Goal: Information Seeking & Learning: Stay updated

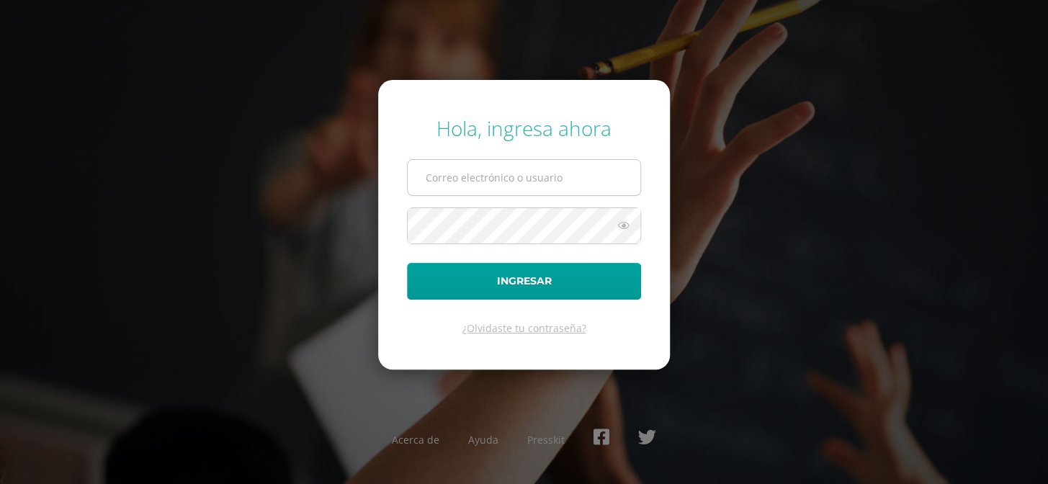
type input "COS01006@osoriosandoval.edu.gt"
click at [622, 175] on input "COS01006@osoriosandoval.edu.gt" at bounding box center [524, 177] width 233 height 35
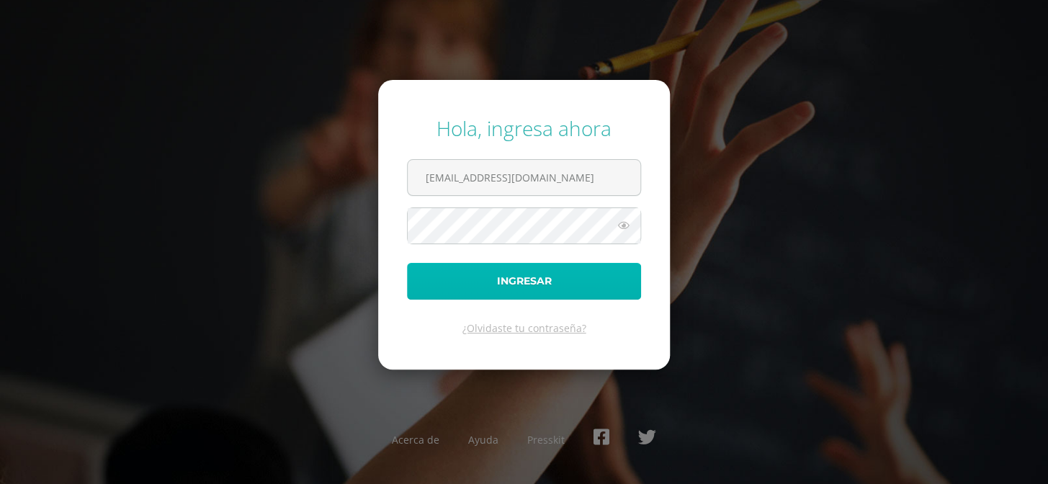
click at [517, 277] on button "Ingresar" at bounding box center [524, 281] width 234 height 37
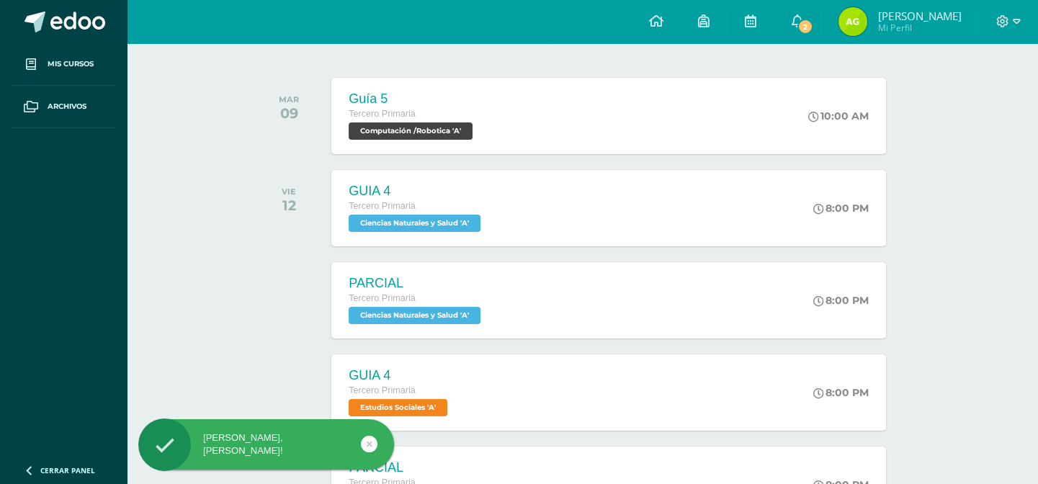
scroll to position [218, 0]
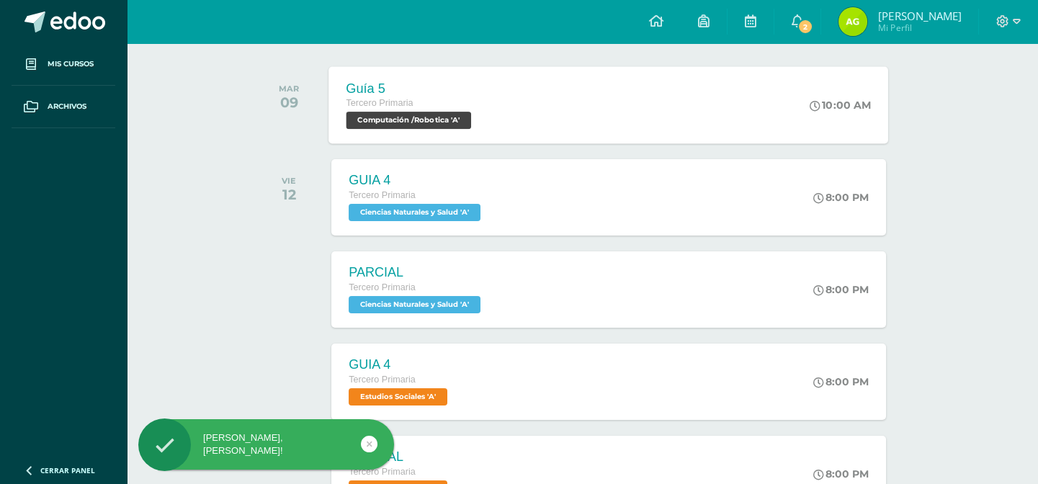
click at [376, 117] on span "Computación /Robotica 'A'" at bounding box center [409, 120] width 125 height 17
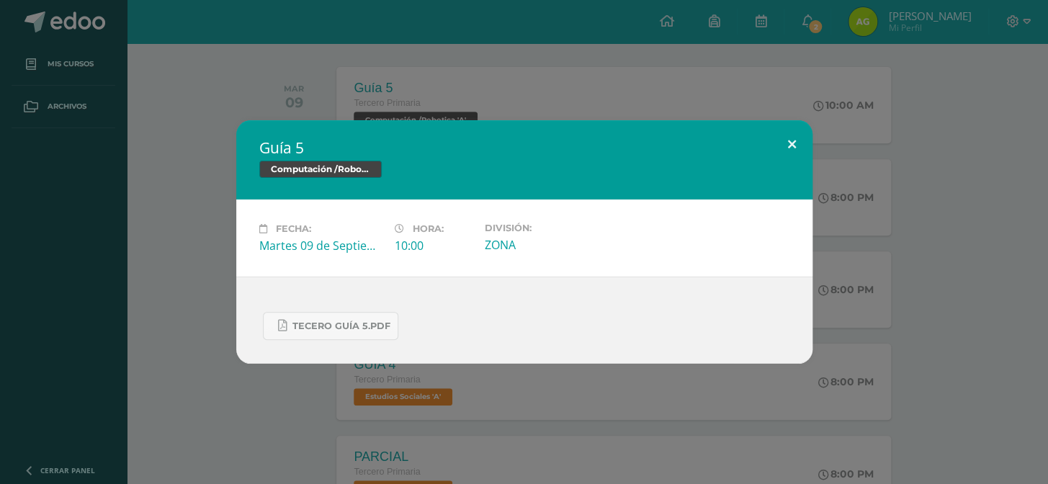
click at [795, 143] on button at bounding box center [792, 144] width 41 height 49
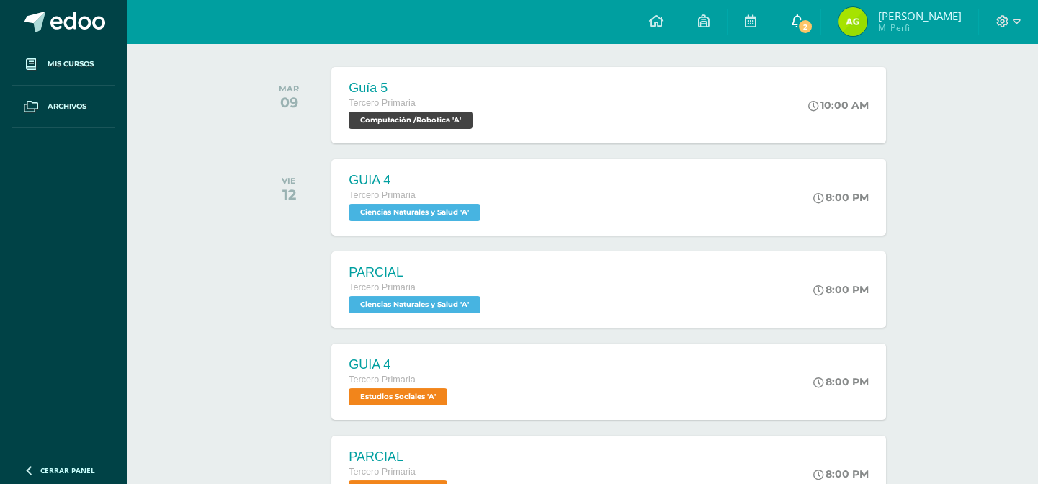
click at [802, 27] on span "2" at bounding box center [806, 27] width 16 height 16
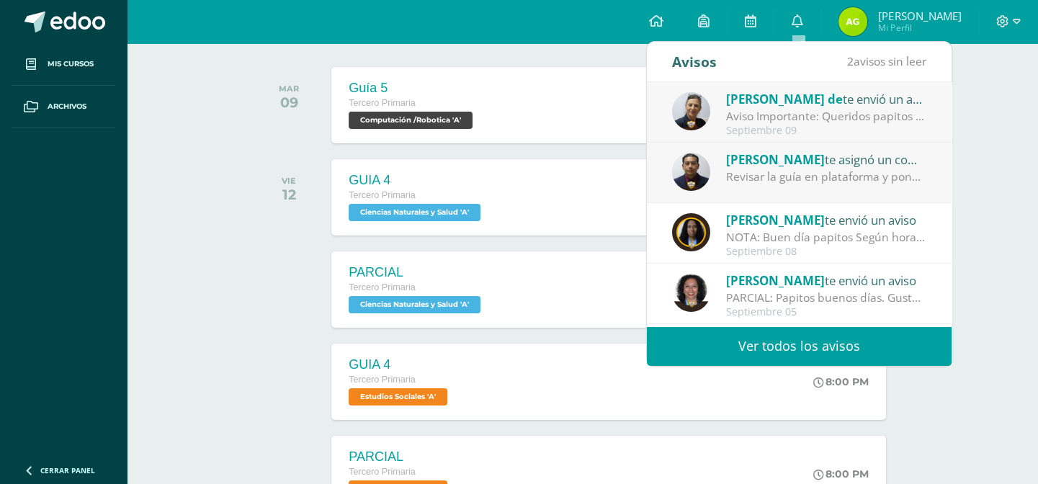
click at [778, 175] on div "Revisar la guía en plataforma y ponerse al día, enviar las capturas de pantalla…" at bounding box center [826, 177] width 200 height 17
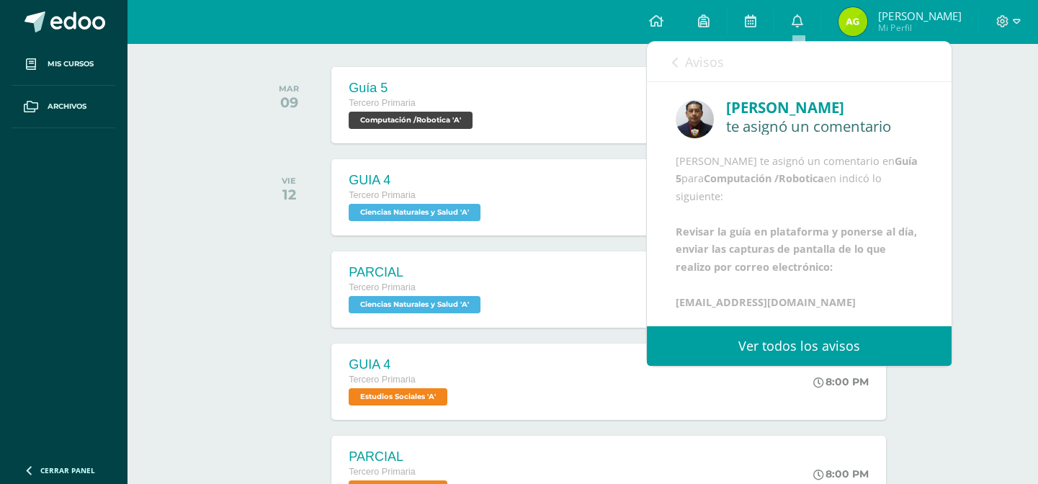
scroll to position [0, 0]
click at [678, 59] on link "Avisos" at bounding box center [698, 62] width 52 height 41
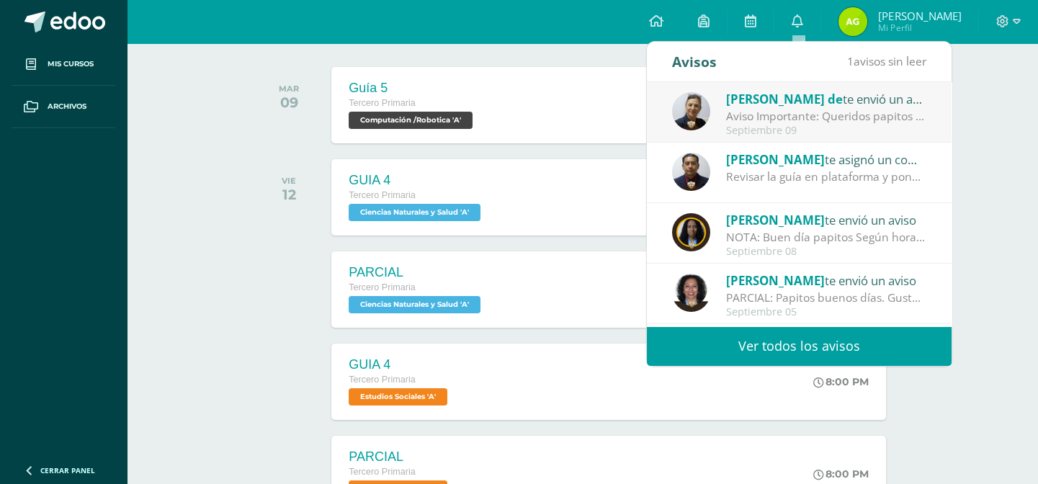
click at [823, 120] on div "Aviso Importante: Queridos papitos por este medio les saludo cordialmente. El m…" at bounding box center [826, 116] width 200 height 17
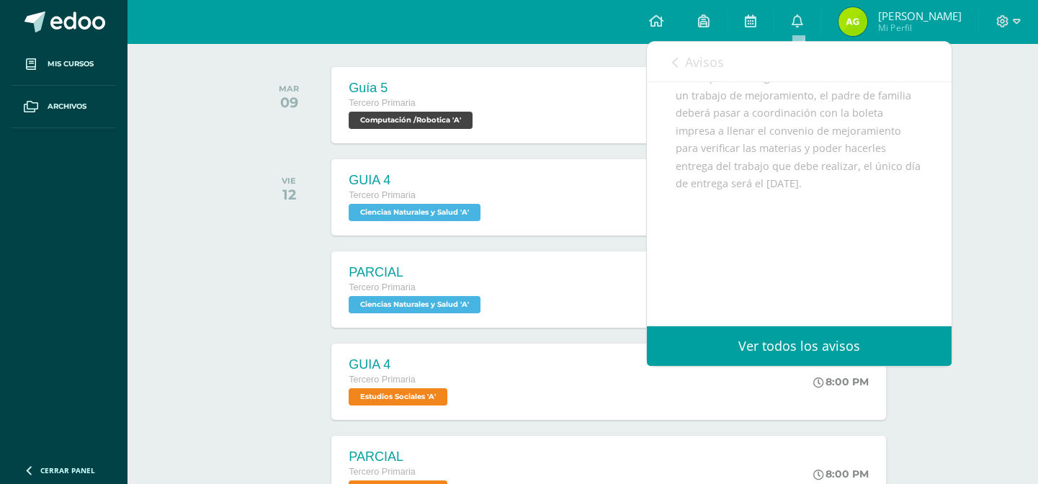
scroll to position [253, 0]
click at [679, 58] on link "Avisos" at bounding box center [698, 62] width 52 height 41
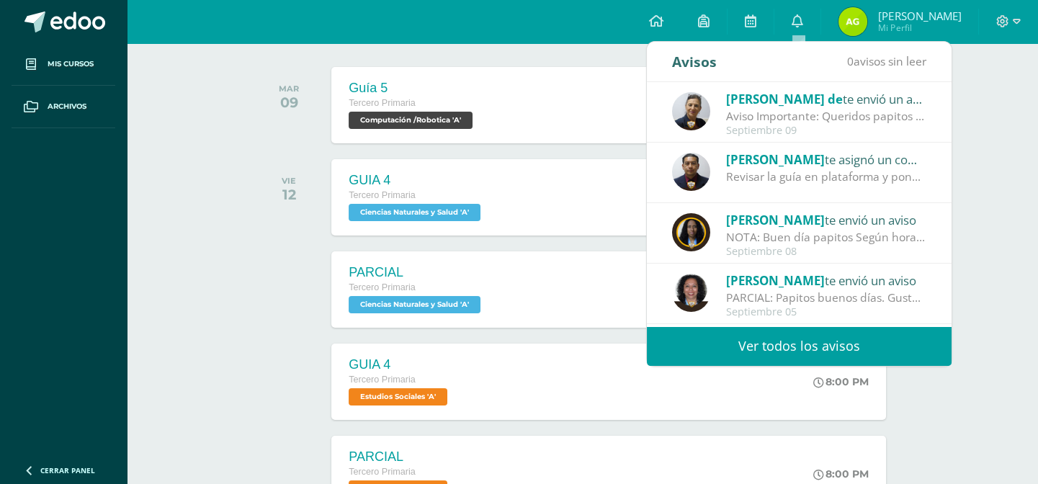
click at [892, 236] on div "NOTA: Buen día papitos Según horario de clases estaremos realizando parcial de …" at bounding box center [826, 237] width 200 height 17
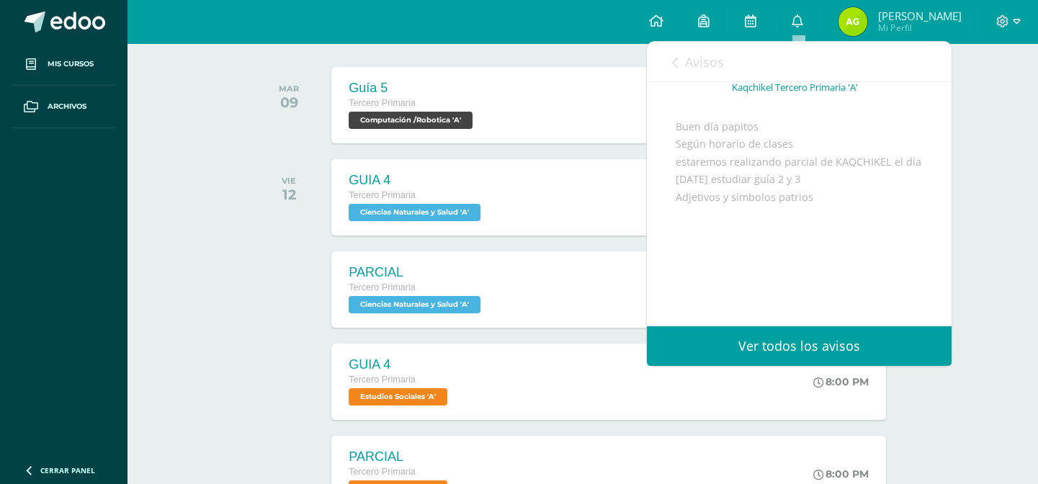
click at [677, 61] on icon at bounding box center [675, 63] width 6 height 12
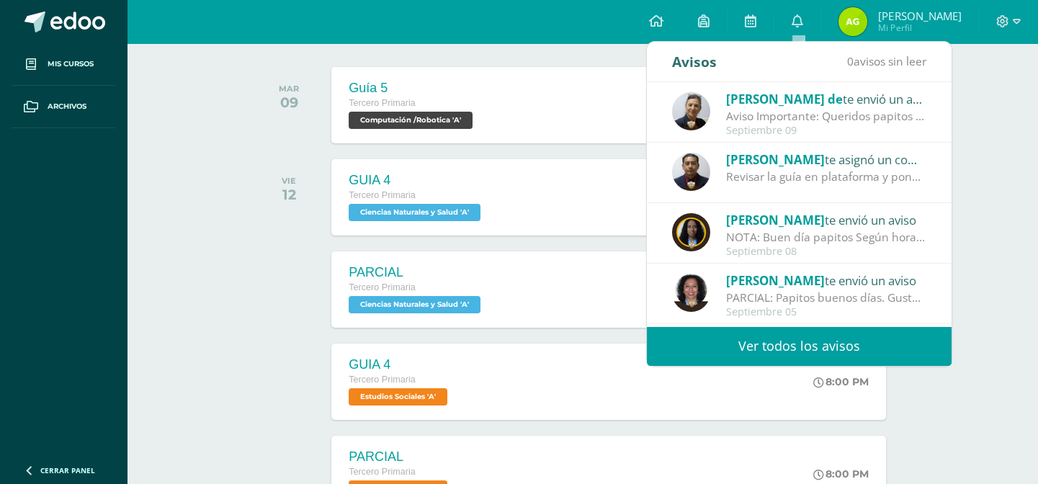
click at [979, 201] on div "Actividades recientes y próximas Tablero Pendientes de entrega Entregadas todas…" at bounding box center [582, 302] width 911 height 953
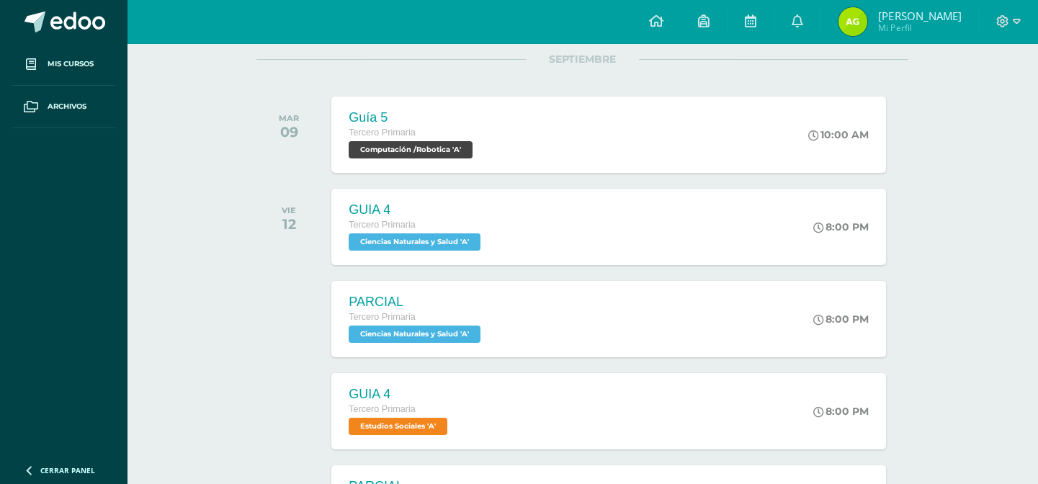
scroll to position [218, 0]
